Goal: Check status: Check status

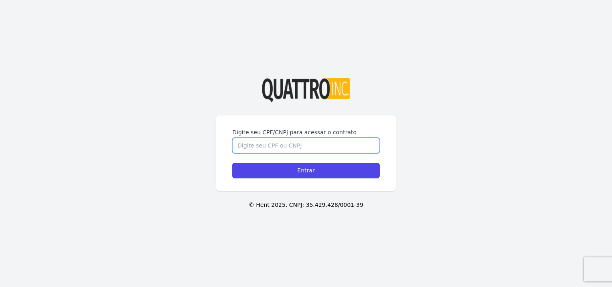
click at [358, 146] on input "Digite seu CPF/CNPJ para acessar o contrato" at bounding box center [305, 145] width 147 height 15
type input "36742495880"
click at [232, 163] on input "Entrar" at bounding box center [305, 171] width 147 height 16
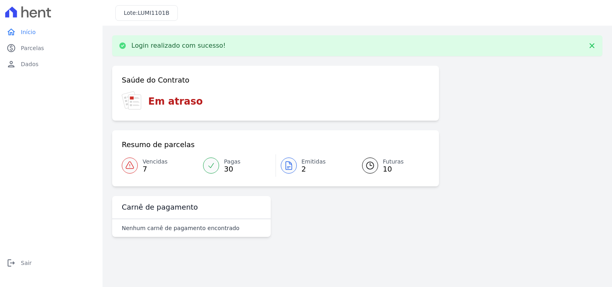
click at [304, 164] on span "Emitidas" at bounding box center [314, 161] width 24 height 8
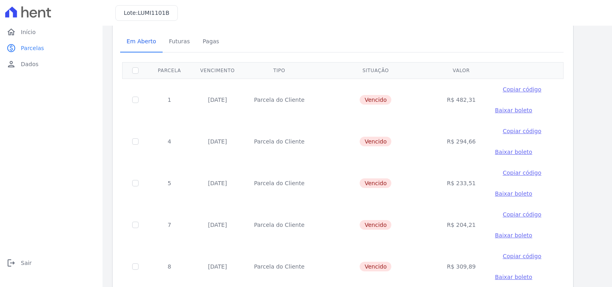
scroll to position [19, 0]
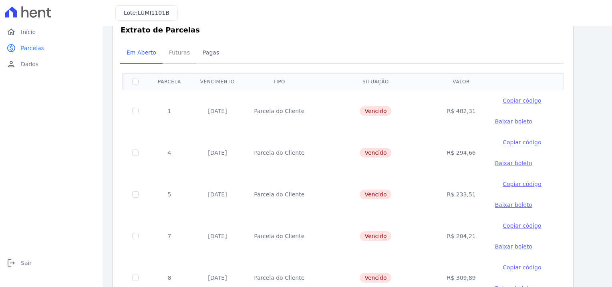
click at [174, 51] on span "Futuras" at bounding box center [179, 52] width 30 height 16
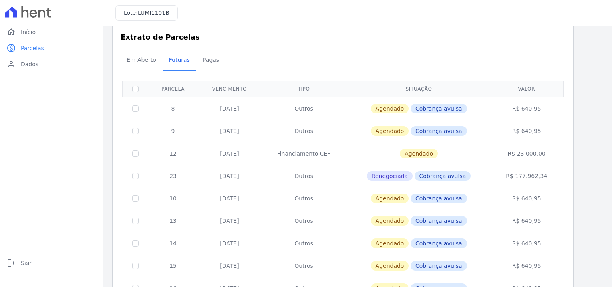
scroll to position [11, 0]
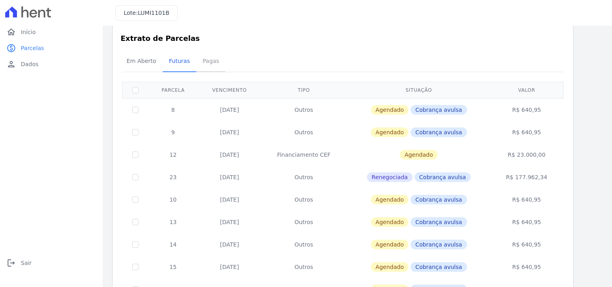
click at [210, 59] on span "Pagas" at bounding box center [211, 61] width 26 height 16
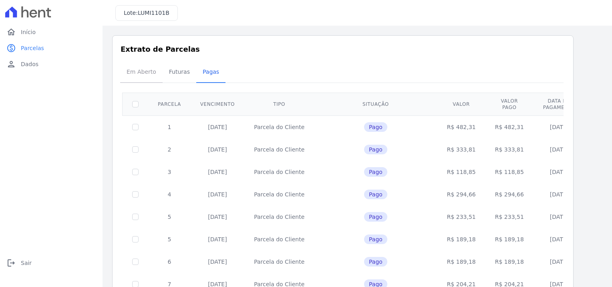
click at [136, 75] on span "Em Aberto" at bounding box center [141, 72] width 39 height 16
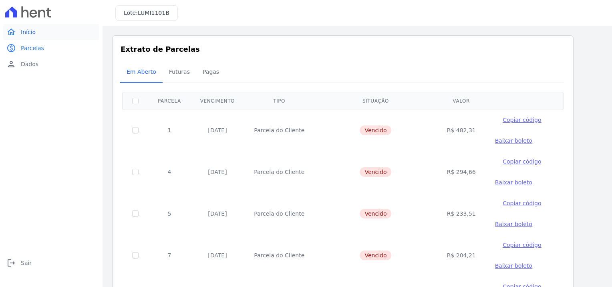
click at [34, 32] on span "Início" at bounding box center [28, 32] width 15 height 8
